Goal: Communication & Community: Answer question/provide support

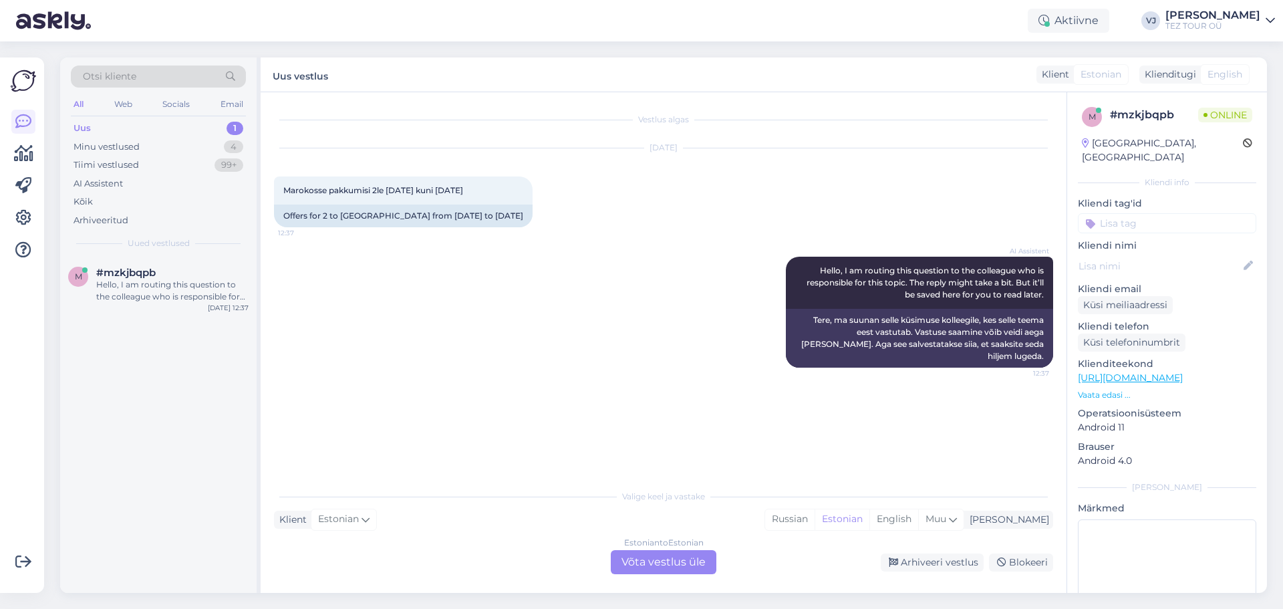
click at [641, 559] on div "Estonian to Estonian Võta vestlus üle" at bounding box center [664, 562] width 106 height 24
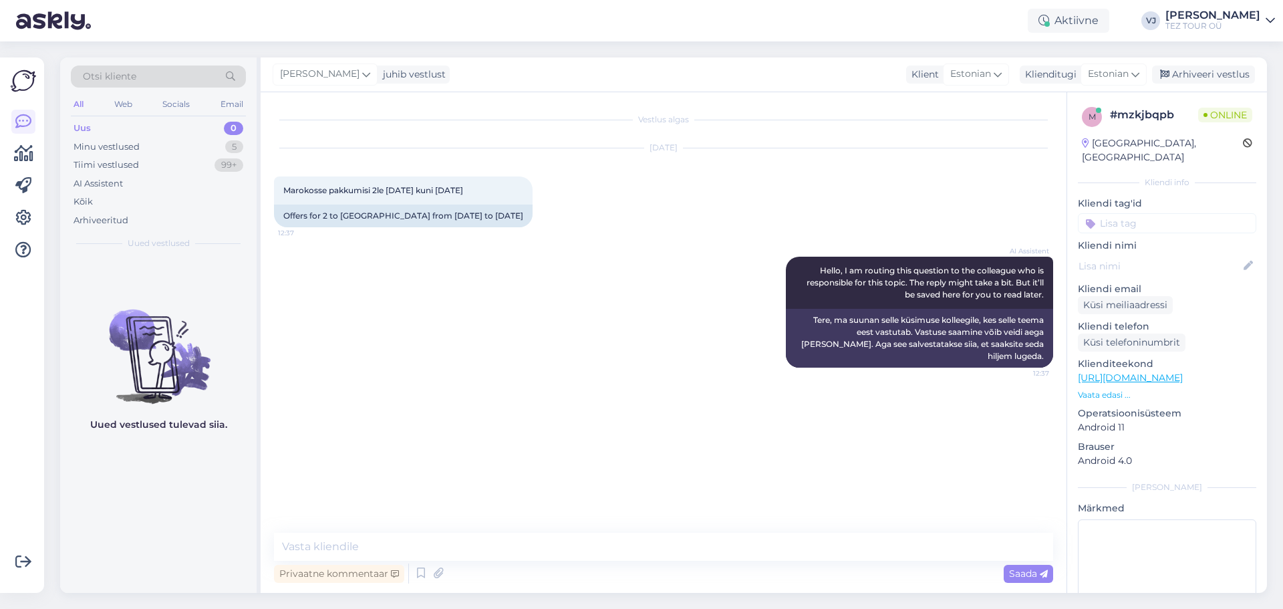
click at [1182, 213] on input at bounding box center [1167, 223] width 178 height 20
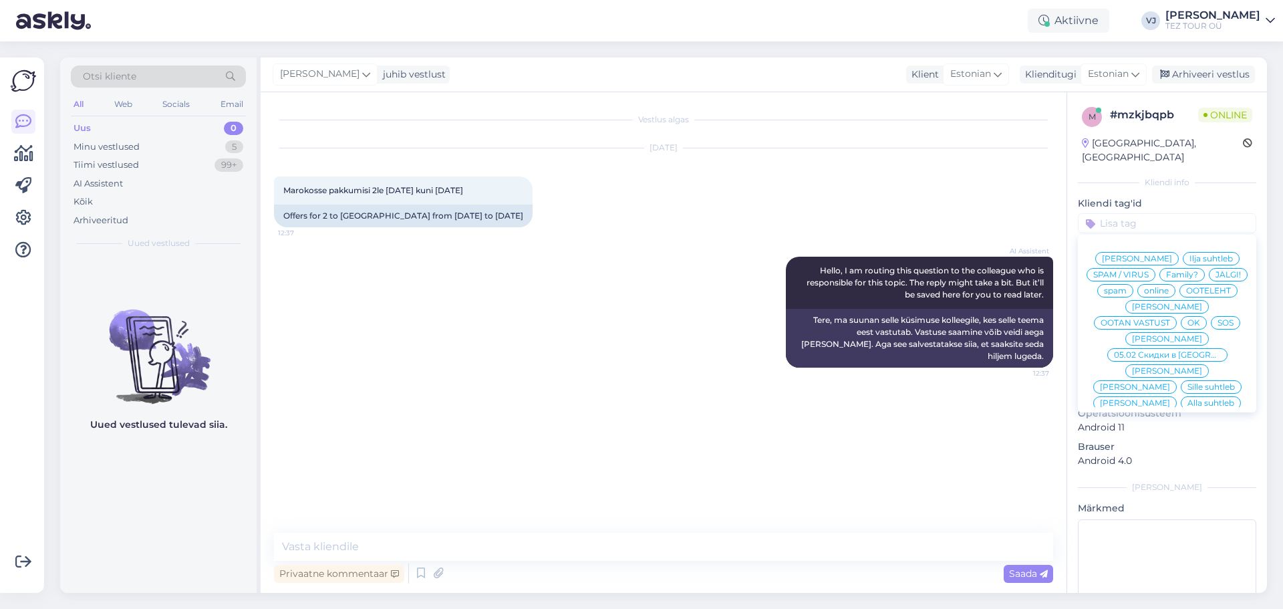
click at [1162, 335] on span "[PERSON_NAME]" at bounding box center [1167, 339] width 70 height 8
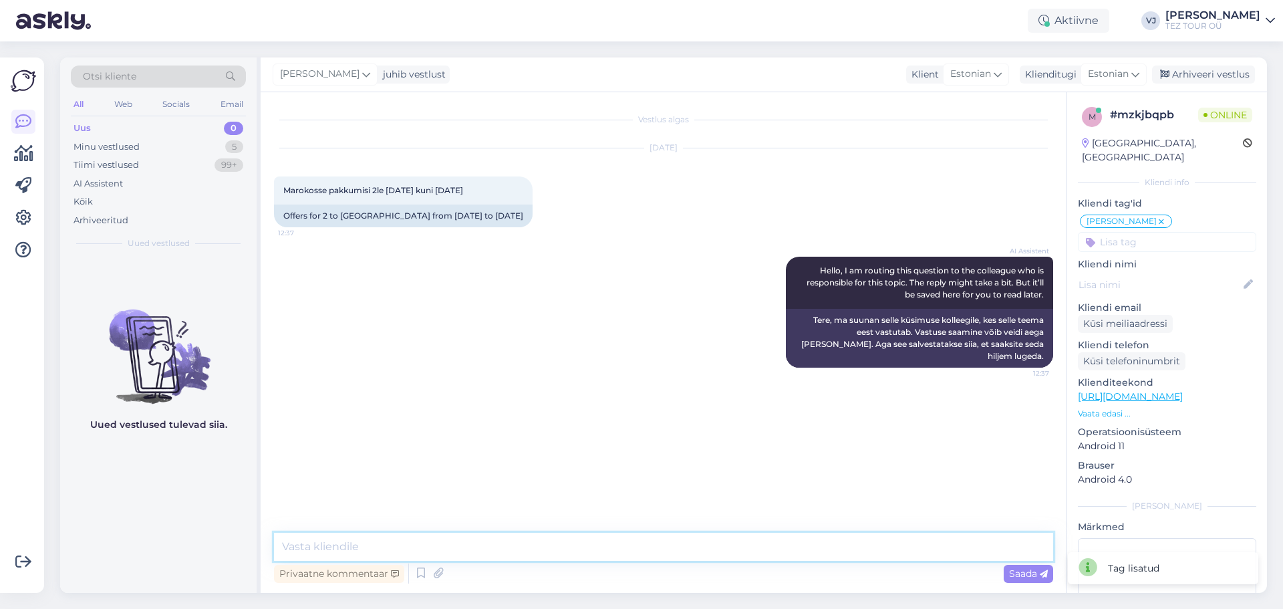
click at [586, 546] on textarea at bounding box center [663, 547] width 779 height 28
type textarea "Tere!"
click at [485, 557] on textarea at bounding box center [663, 547] width 779 height 28
type textarea "Hetkel meil pole pakkumisi [GEOGRAPHIC_DATA]"
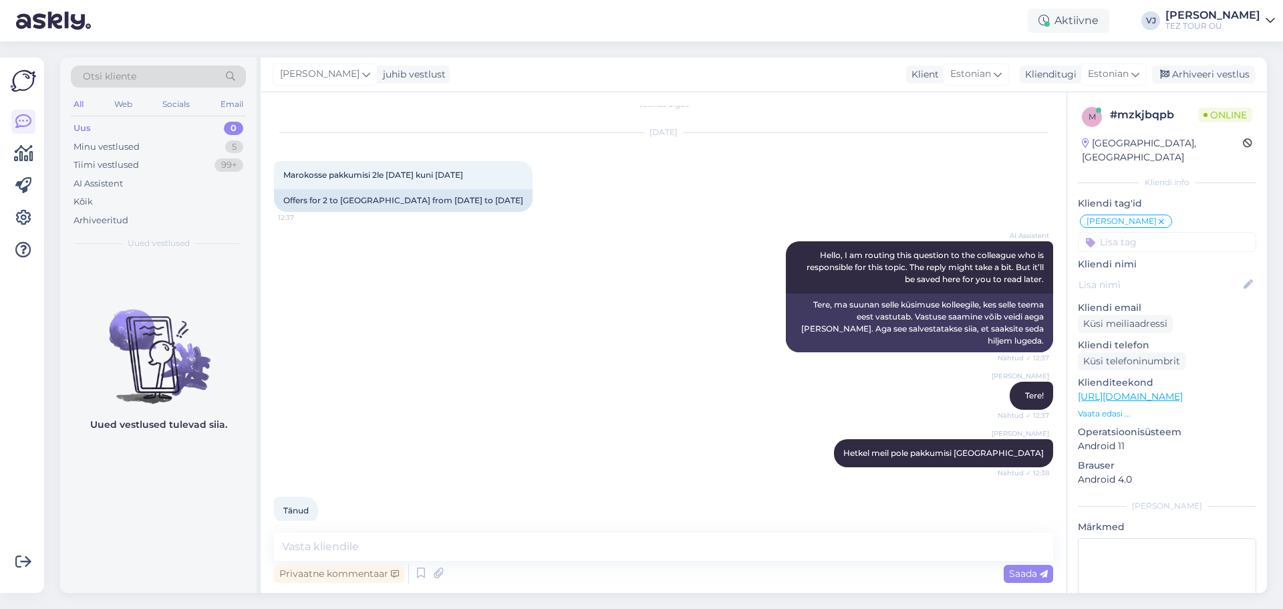
scroll to position [22, 0]
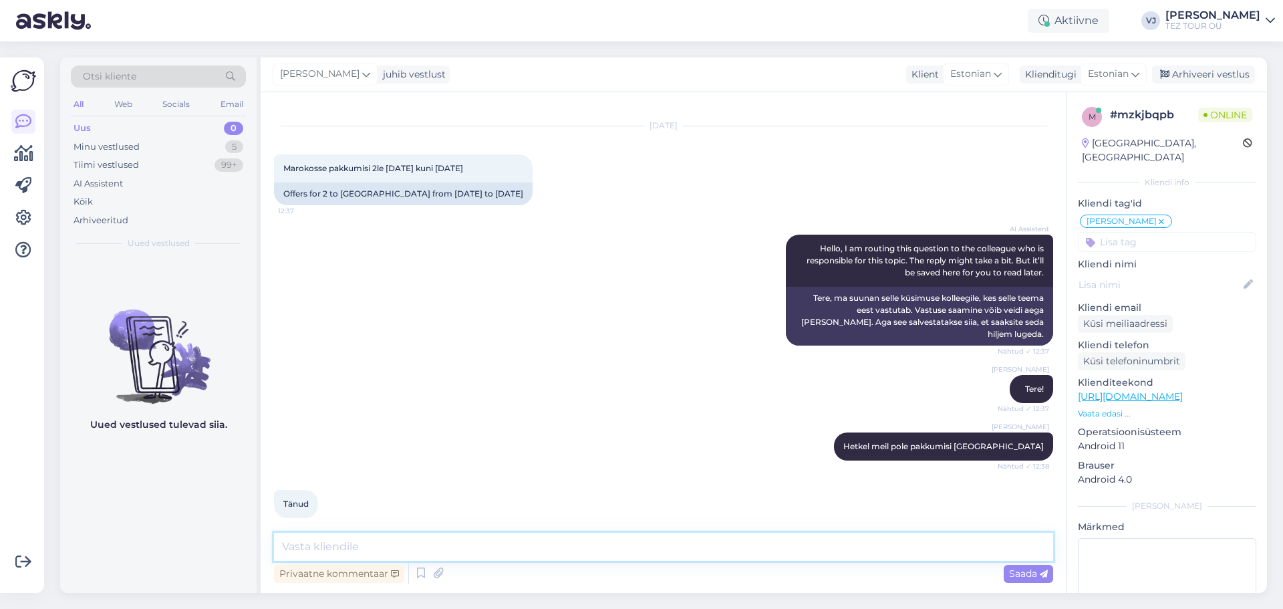
click at [557, 552] on textarea at bounding box center [663, 547] width 779 height 28
type textarea "Kas Egiptus; Tenerife pakuvad äkki huvi?"
